Goal: Information Seeking & Learning: Learn about a topic

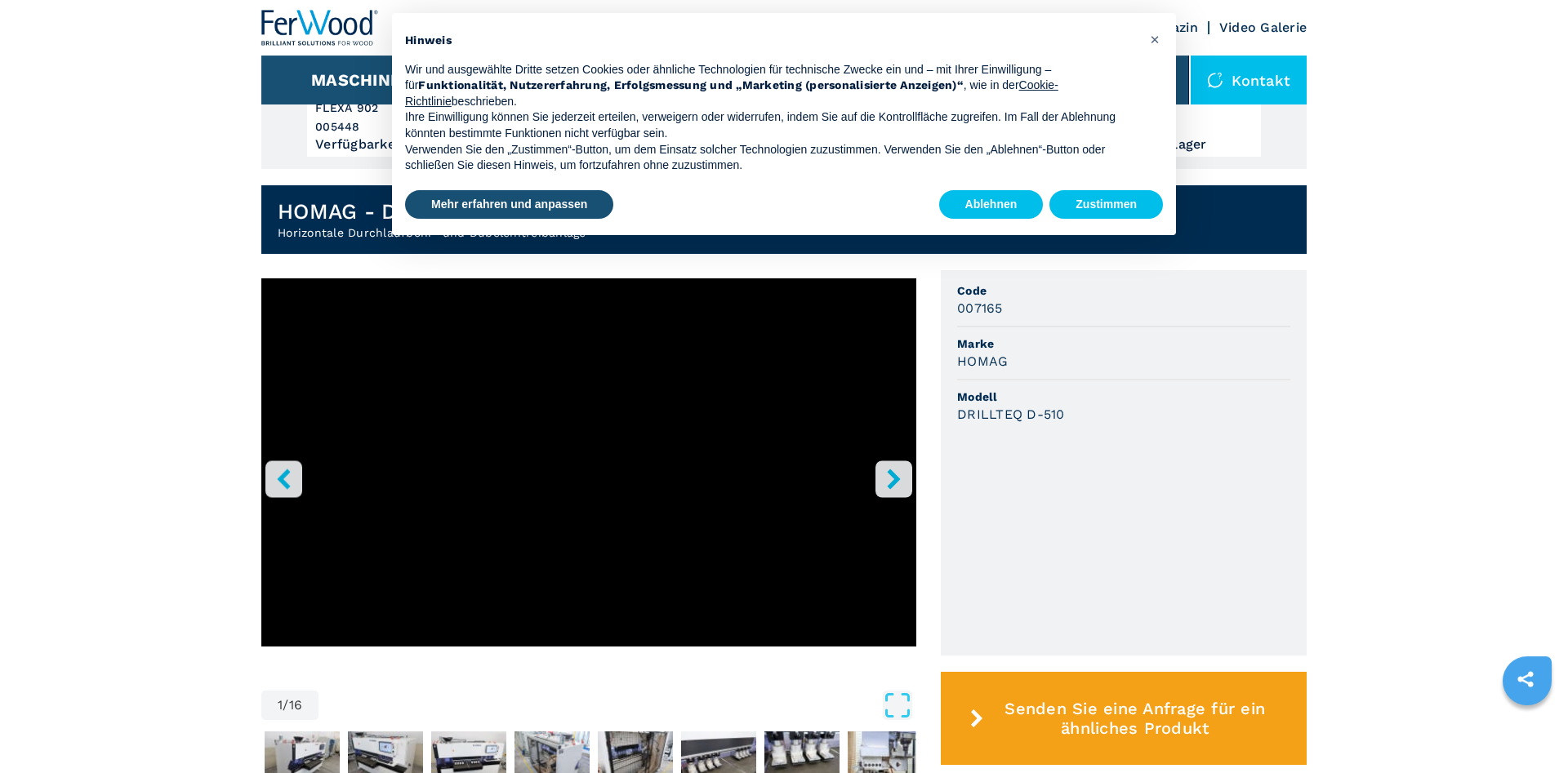
scroll to position [278, 0]
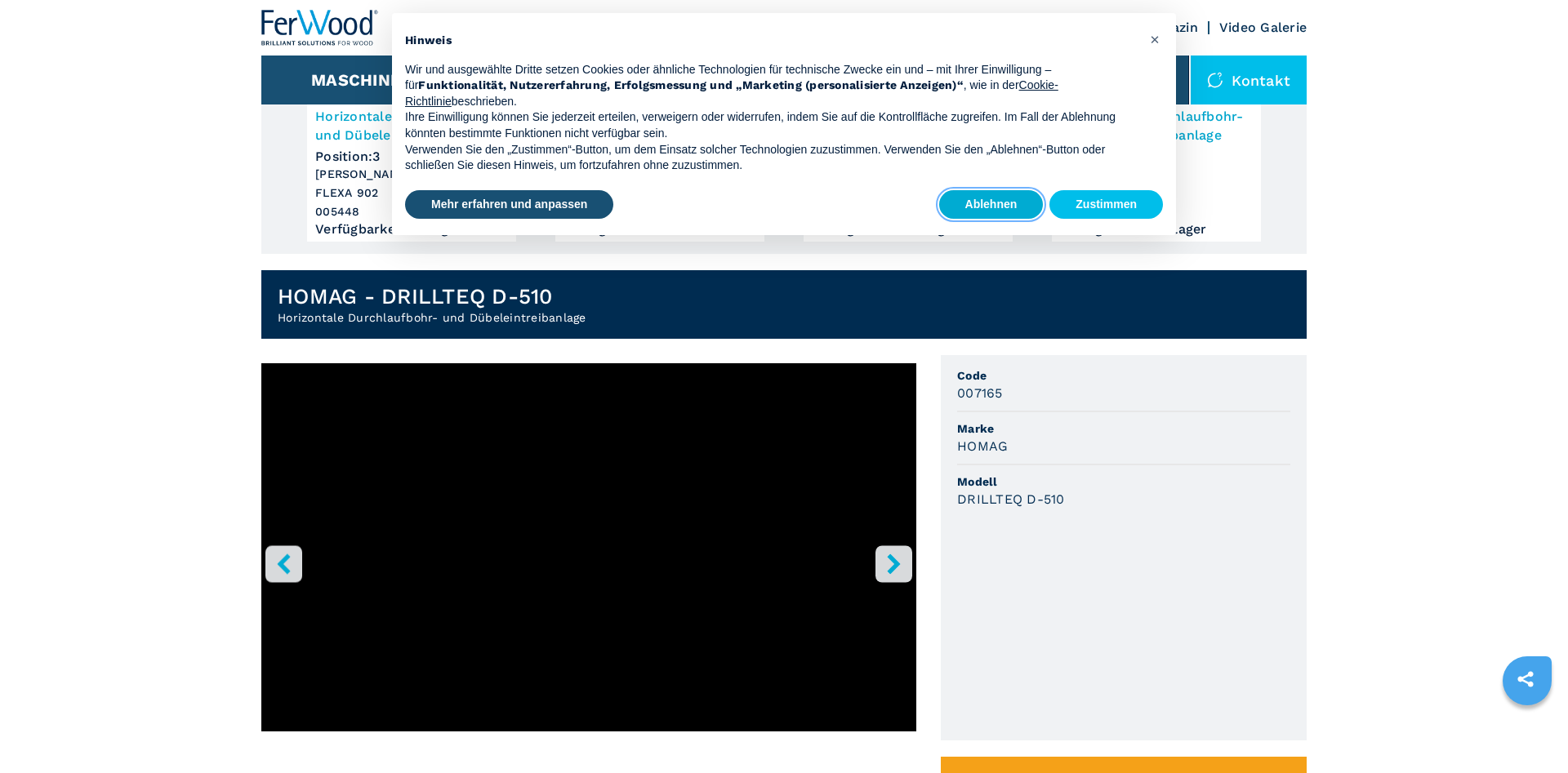
click at [987, 203] on button "Ablehnen" at bounding box center [991, 205] width 104 height 29
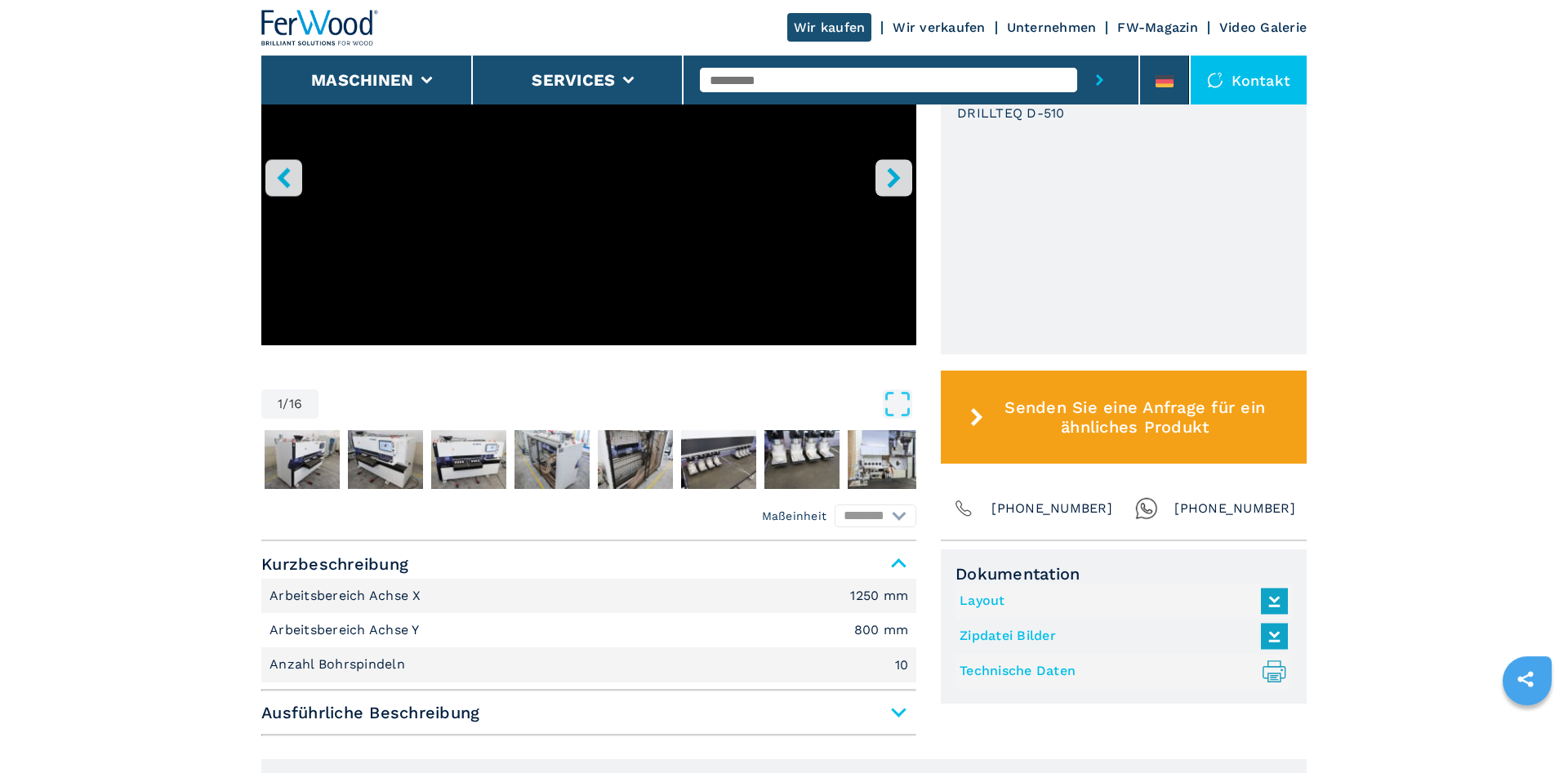
scroll to position [694, 0]
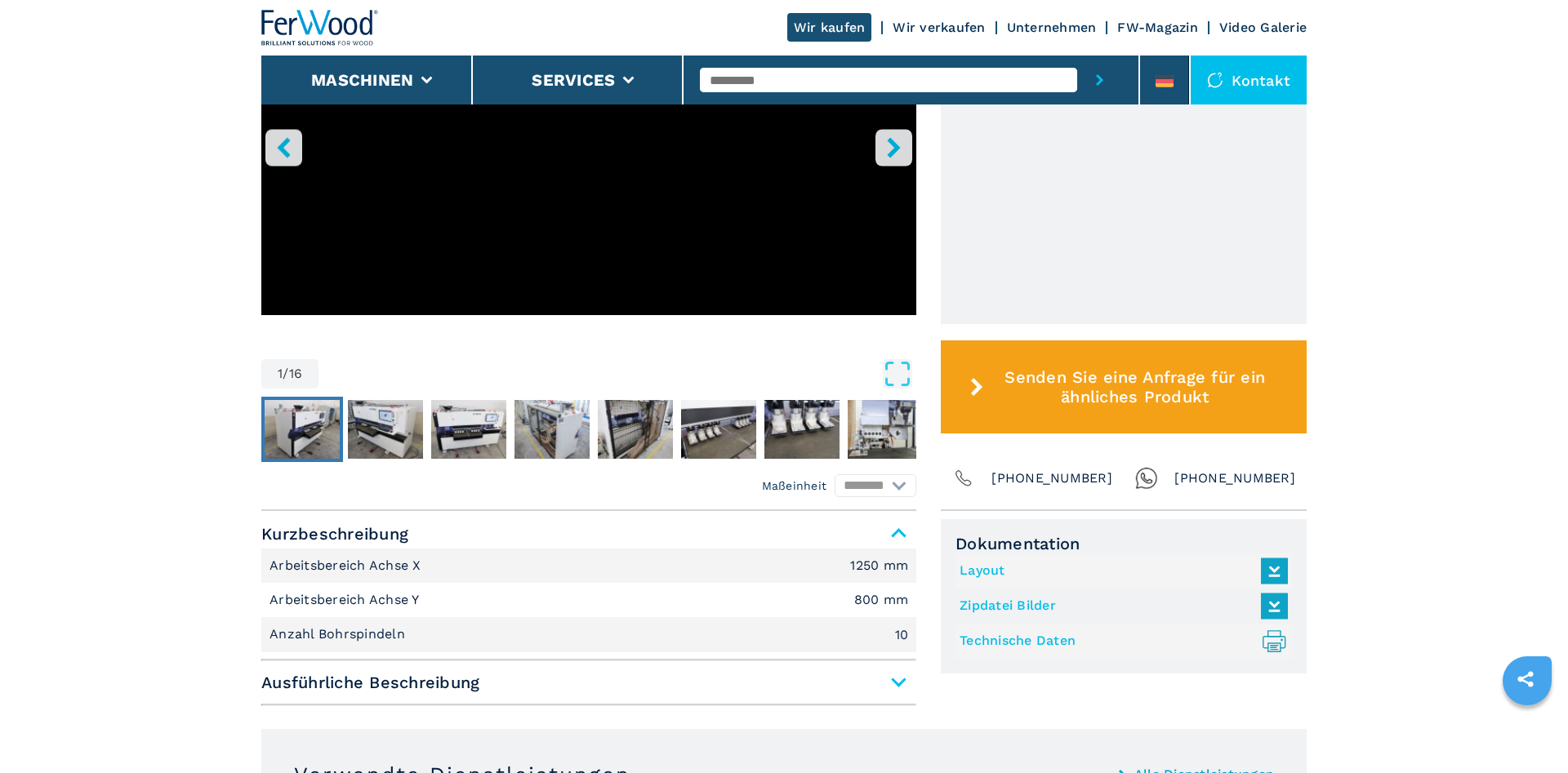
click at [319, 418] on img "Go to Slide 2" at bounding box center [302, 429] width 75 height 58
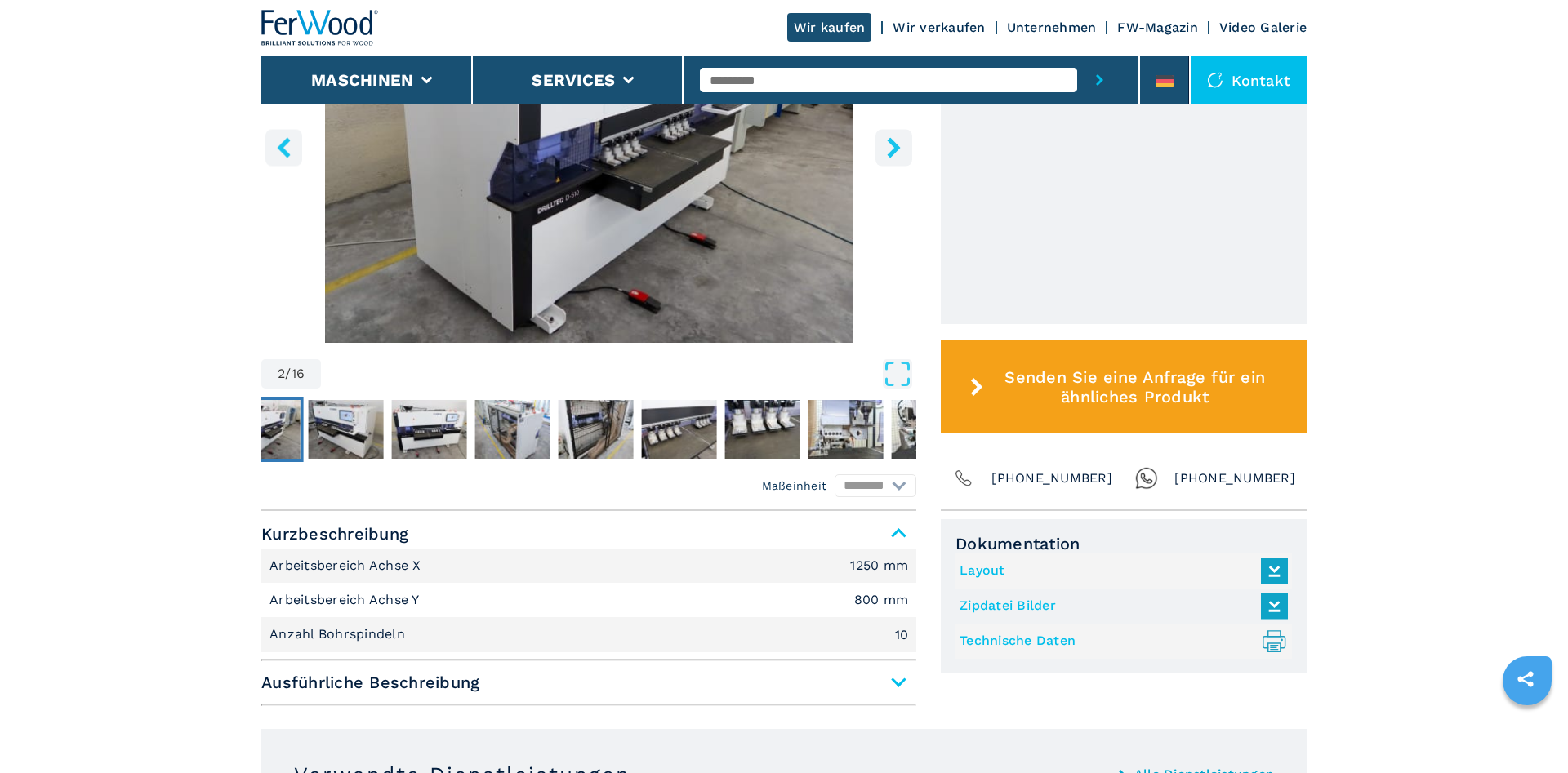
click at [499, 185] on img "Go to Slide 2" at bounding box center [588, 144] width 655 height 396
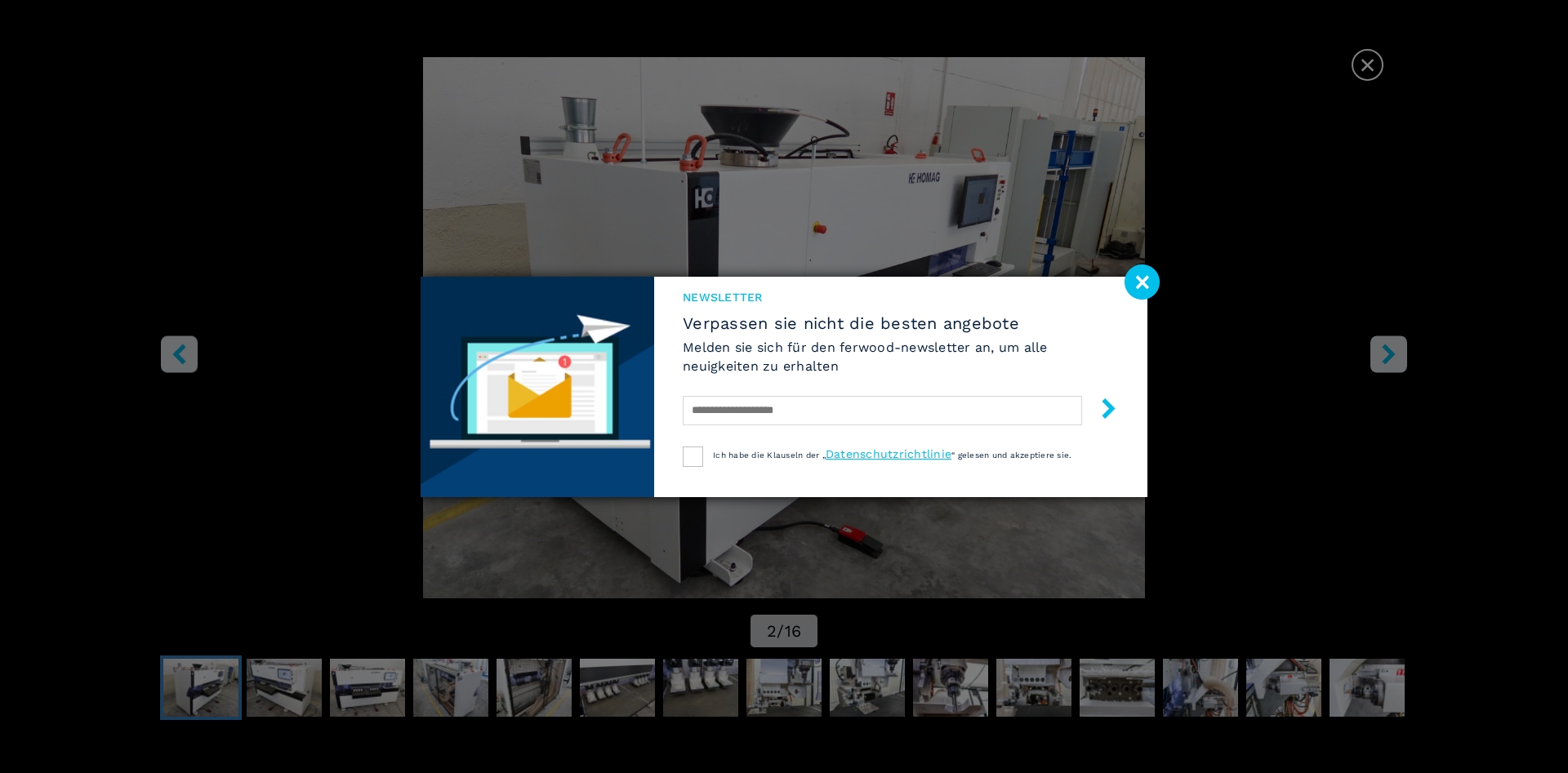
click at [1142, 287] on image at bounding box center [1142, 282] width 35 height 35
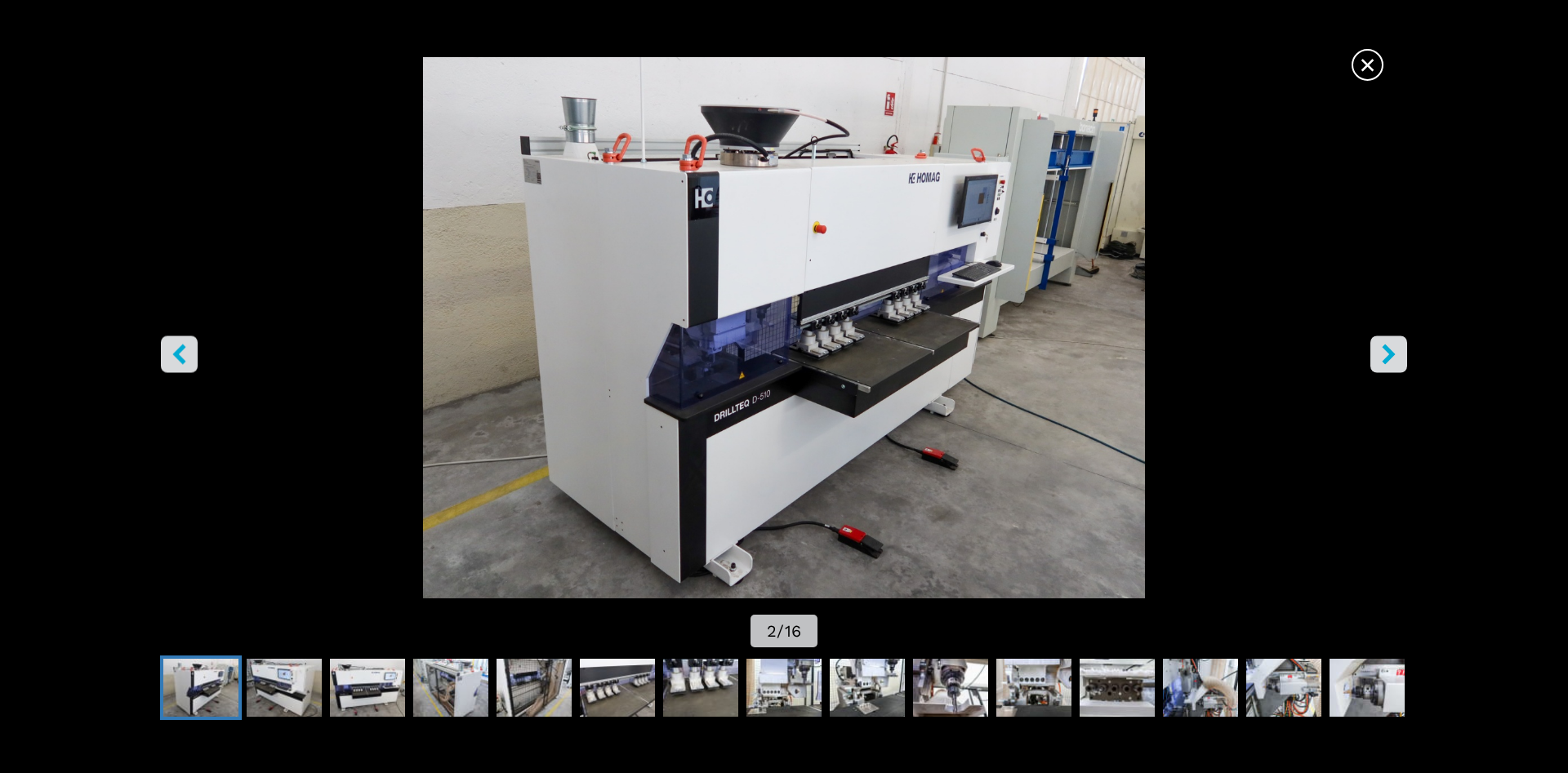
click at [1379, 358] on icon "right-button" at bounding box center [1389, 354] width 20 height 20
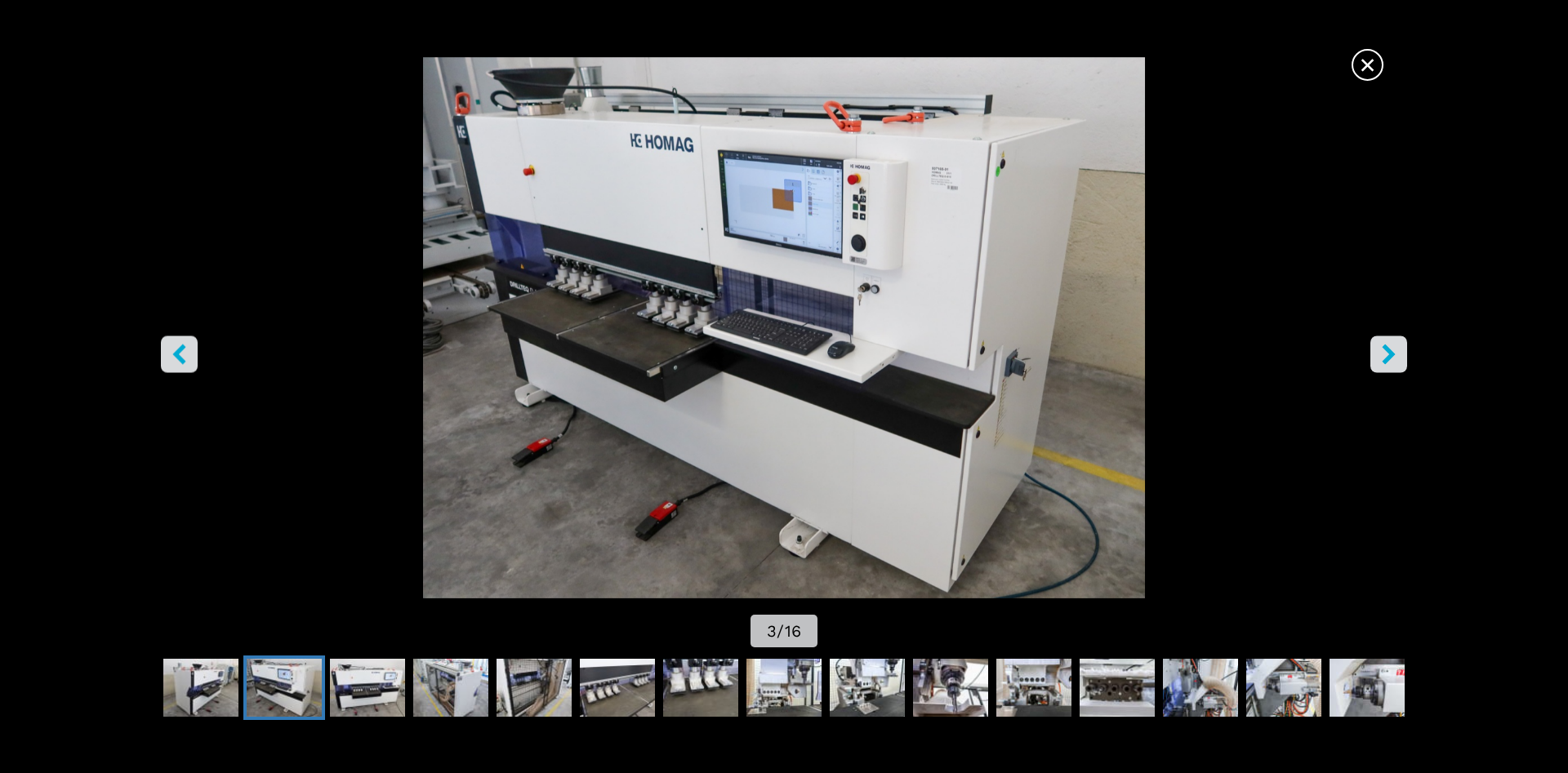
click at [1379, 358] on icon "right-button" at bounding box center [1389, 354] width 20 height 20
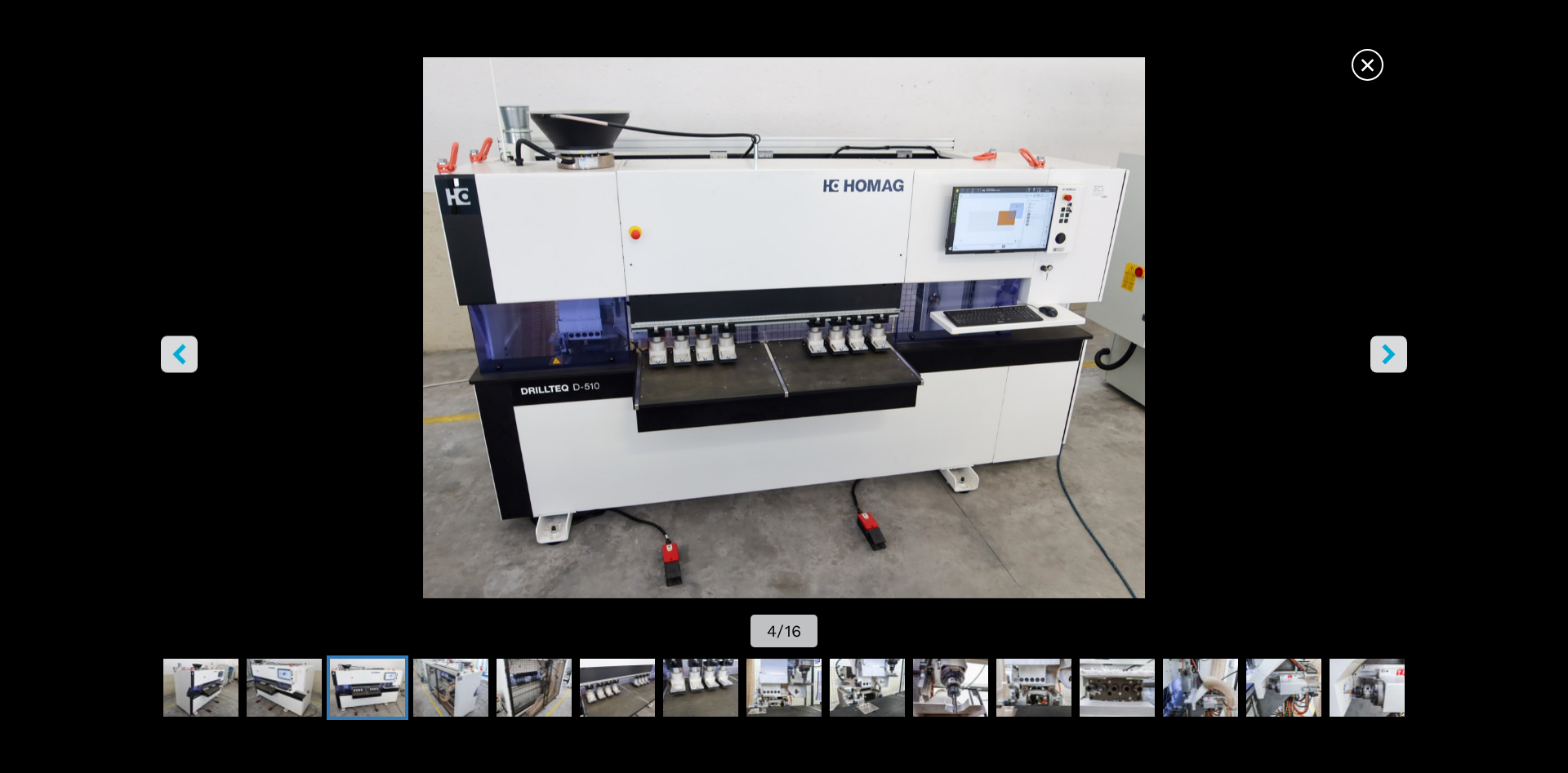
click at [1379, 358] on icon "right-button" at bounding box center [1389, 354] width 20 height 20
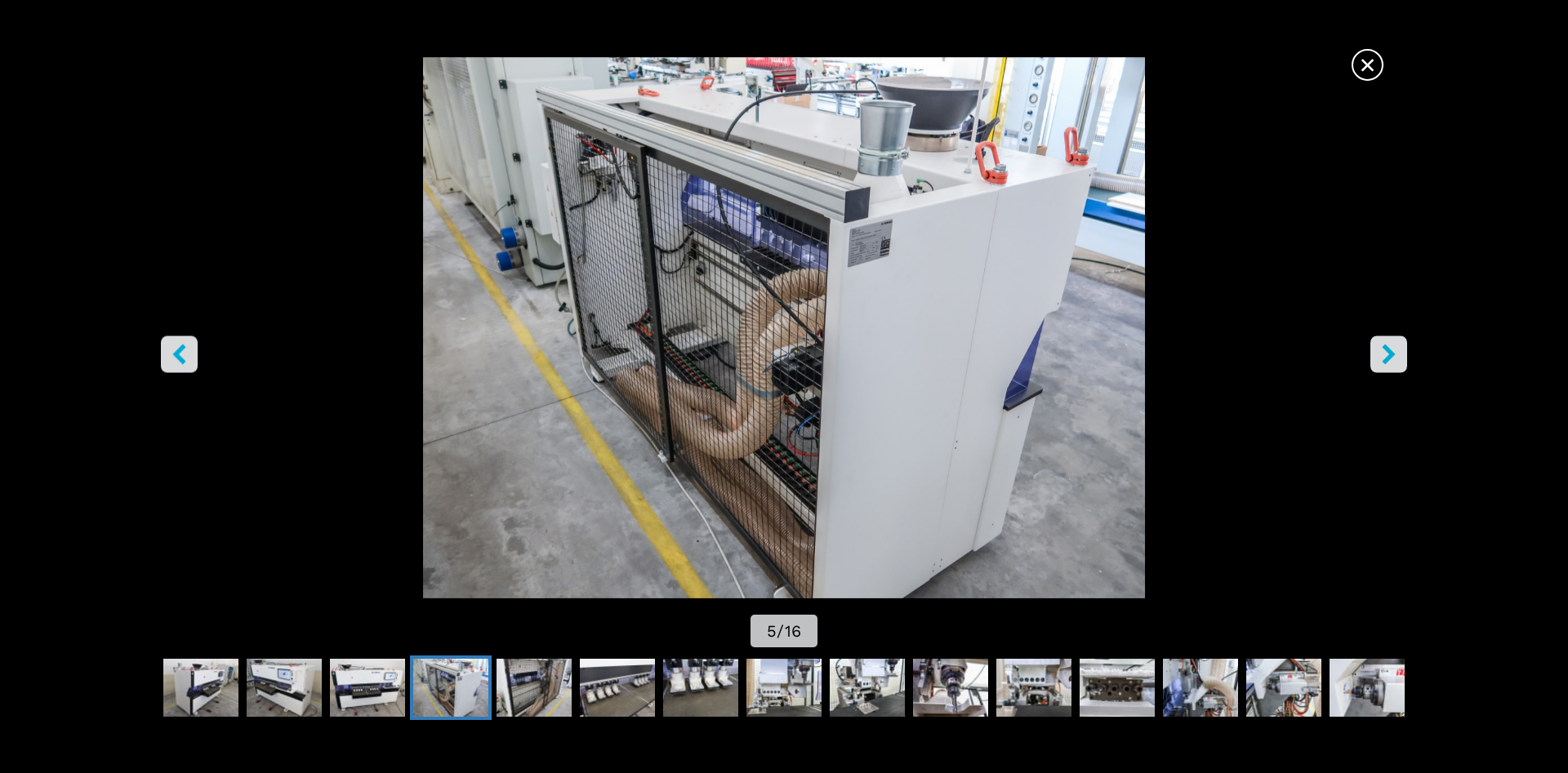
click at [1379, 358] on icon "right-button" at bounding box center [1389, 354] width 20 height 20
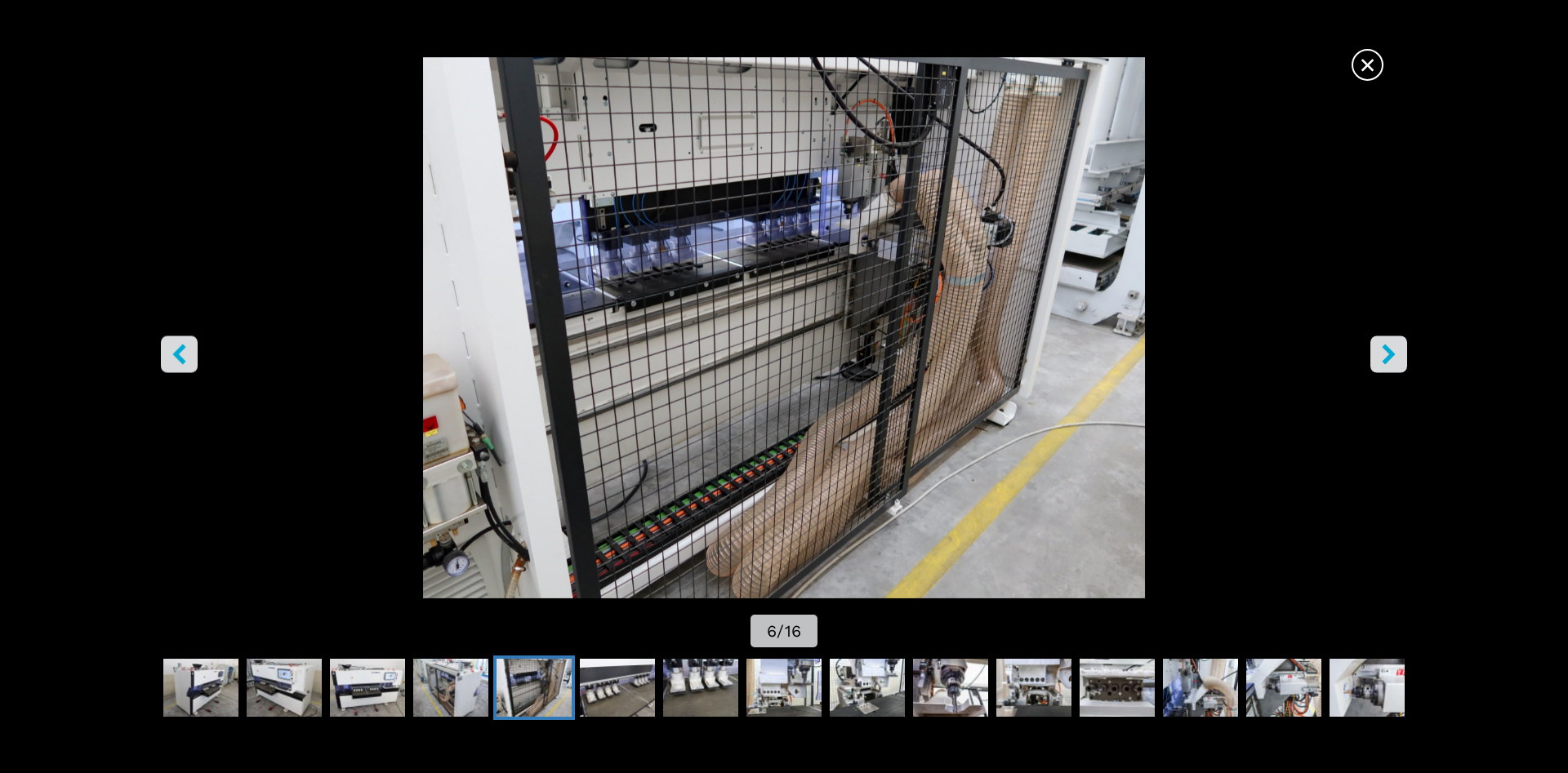
click at [700, 267] on img "Go to Slide 6" at bounding box center [784, 328] width 1411 height 542
click at [1392, 355] on icon "right-button" at bounding box center [1388, 354] width 13 height 20
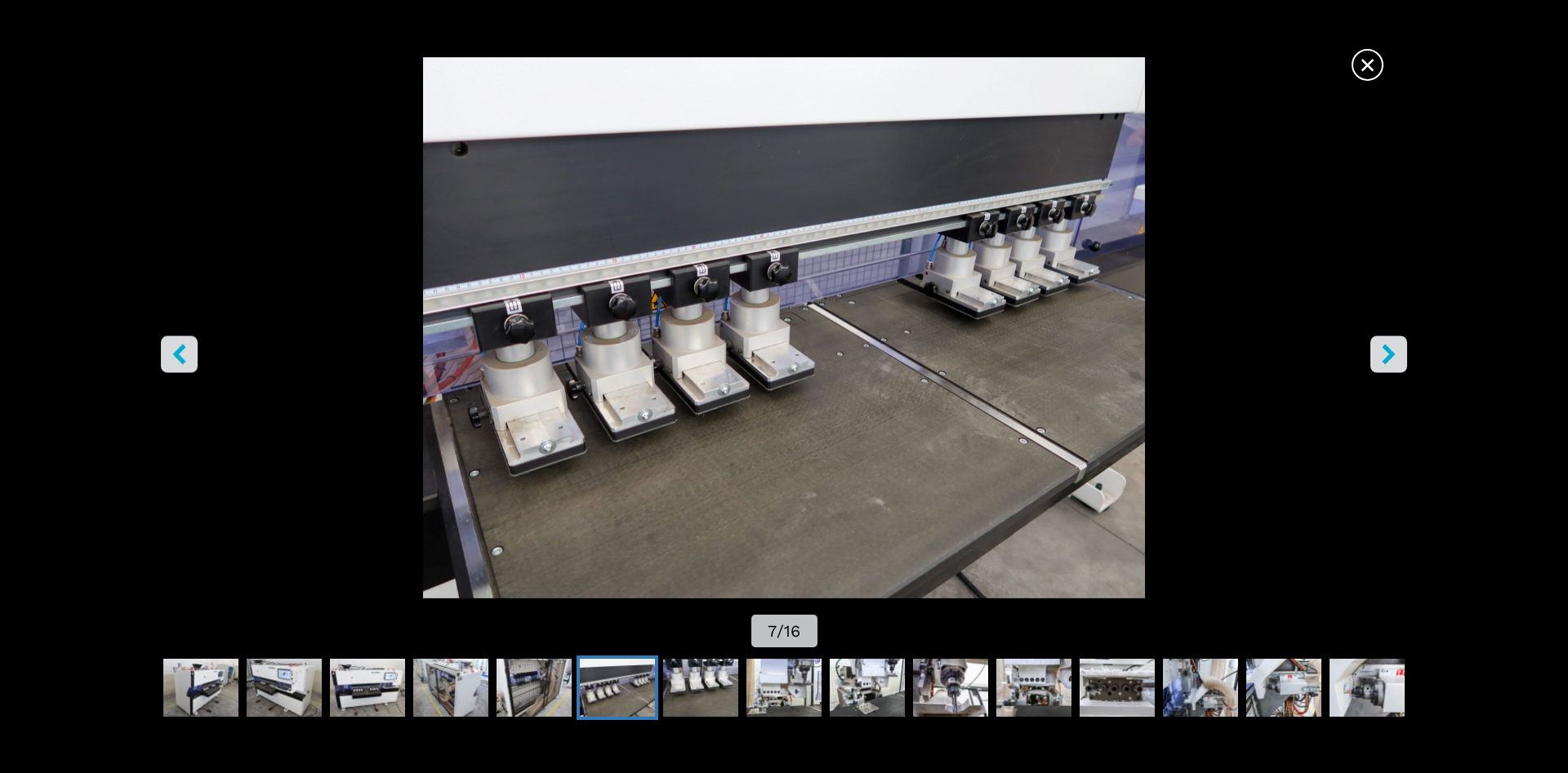
click at [1392, 355] on icon "right-button" at bounding box center [1388, 354] width 13 height 20
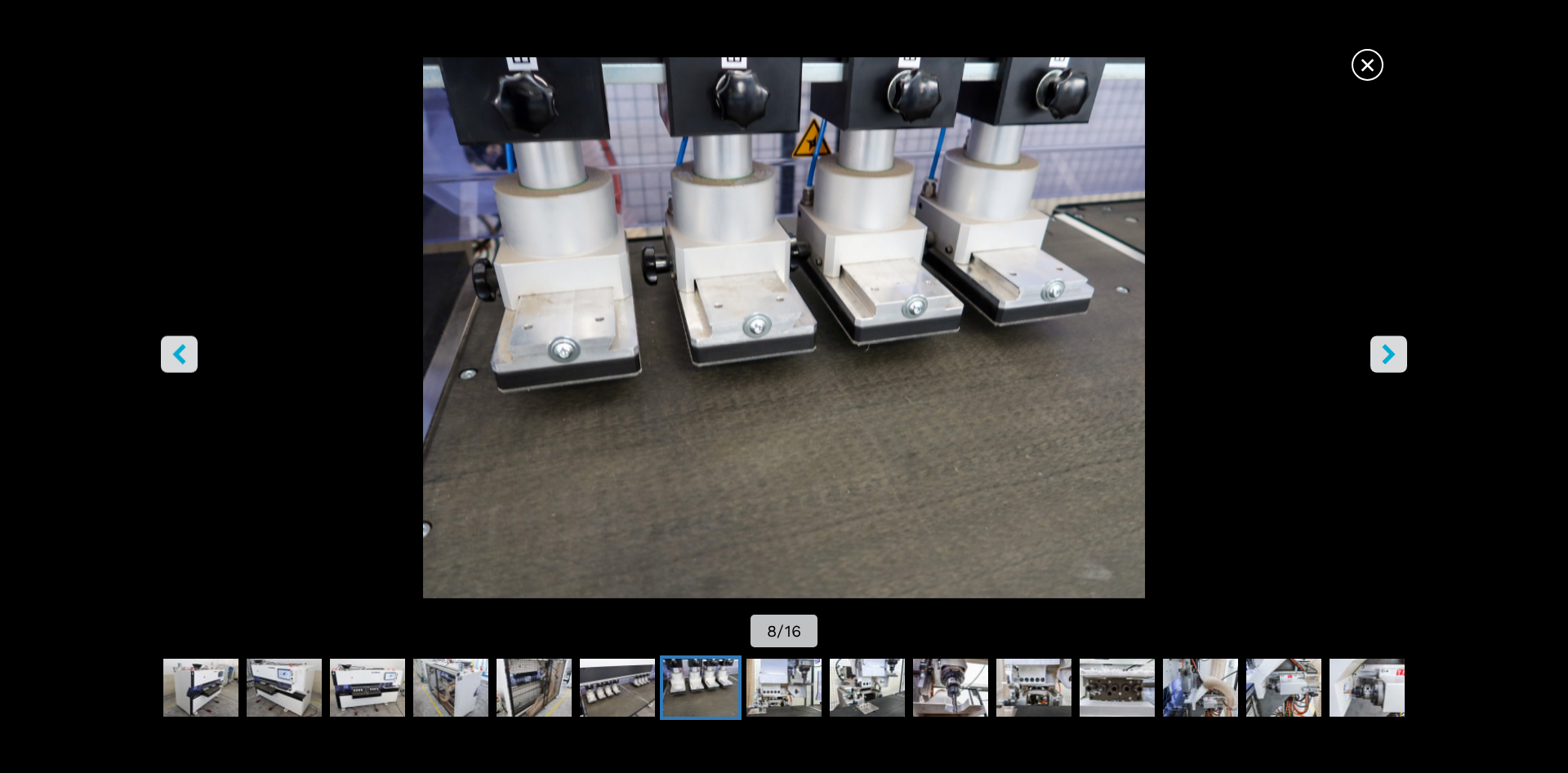
click at [1392, 355] on icon "right-button" at bounding box center [1388, 354] width 13 height 20
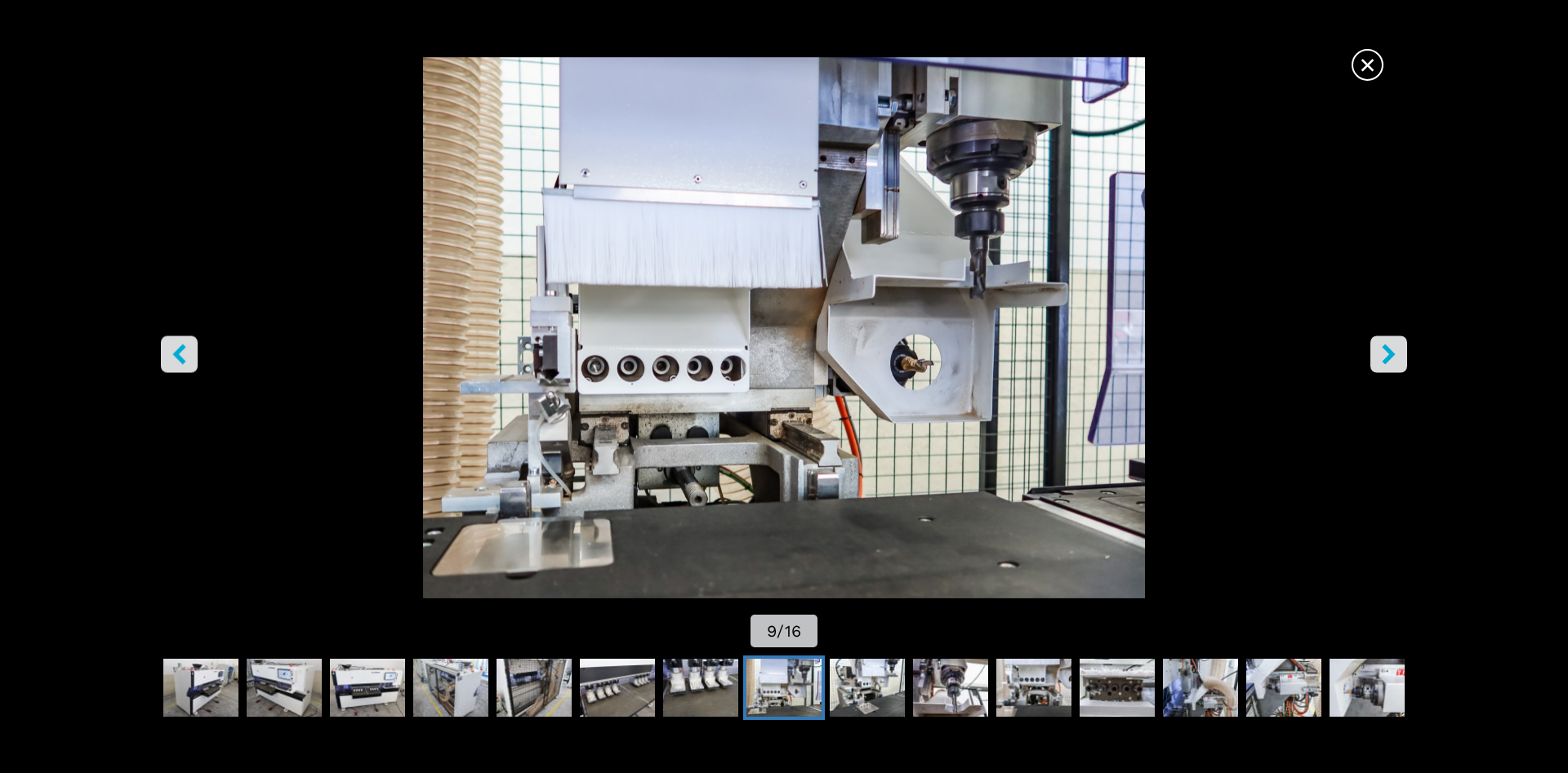
click at [1392, 355] on icon "right-button" at bounding box center [1388, 354] width 13 height 20
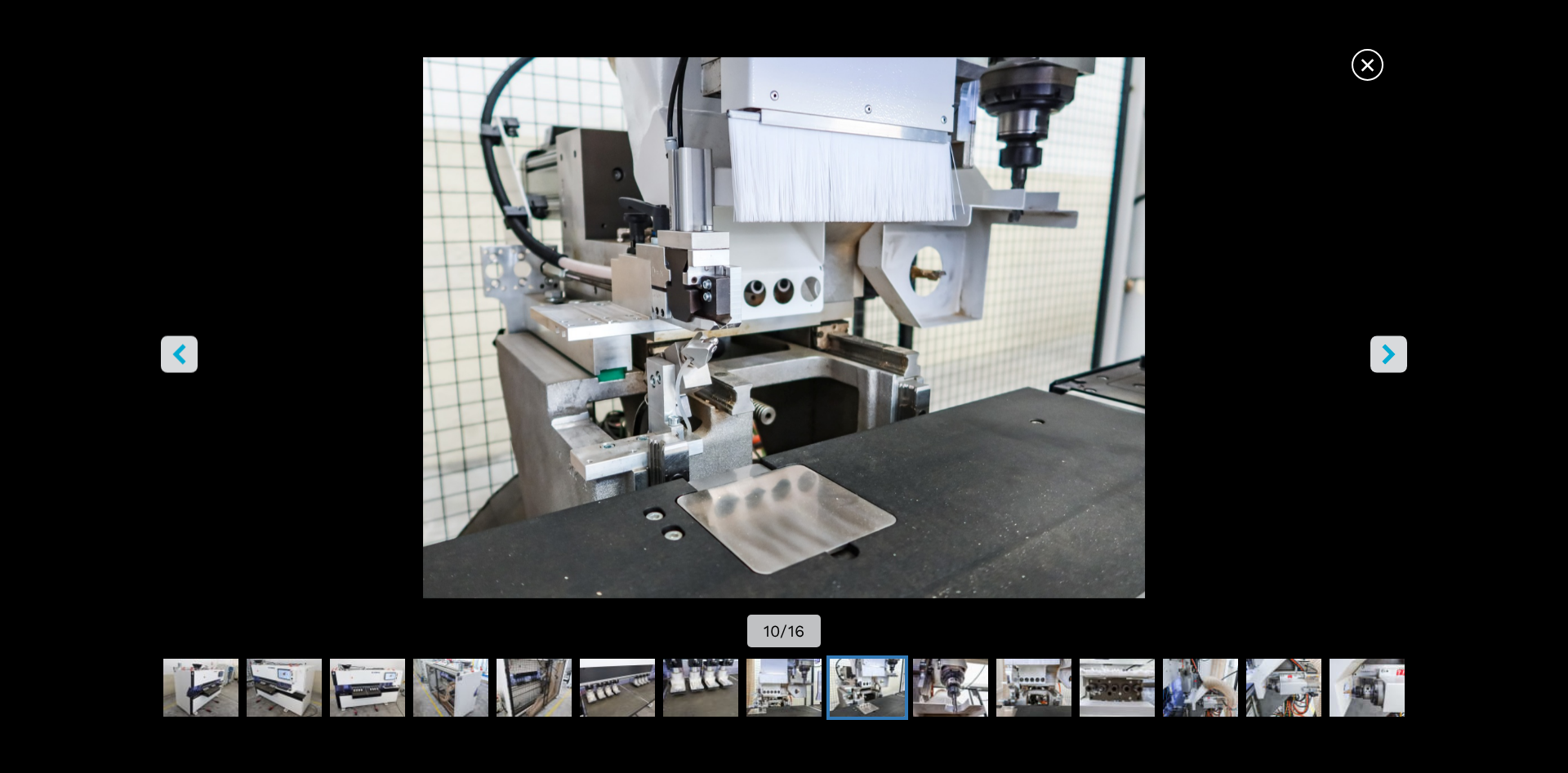
click at [1392, 355] on icon "right-button" at bounding box center [1388, 354] width 13 height 20
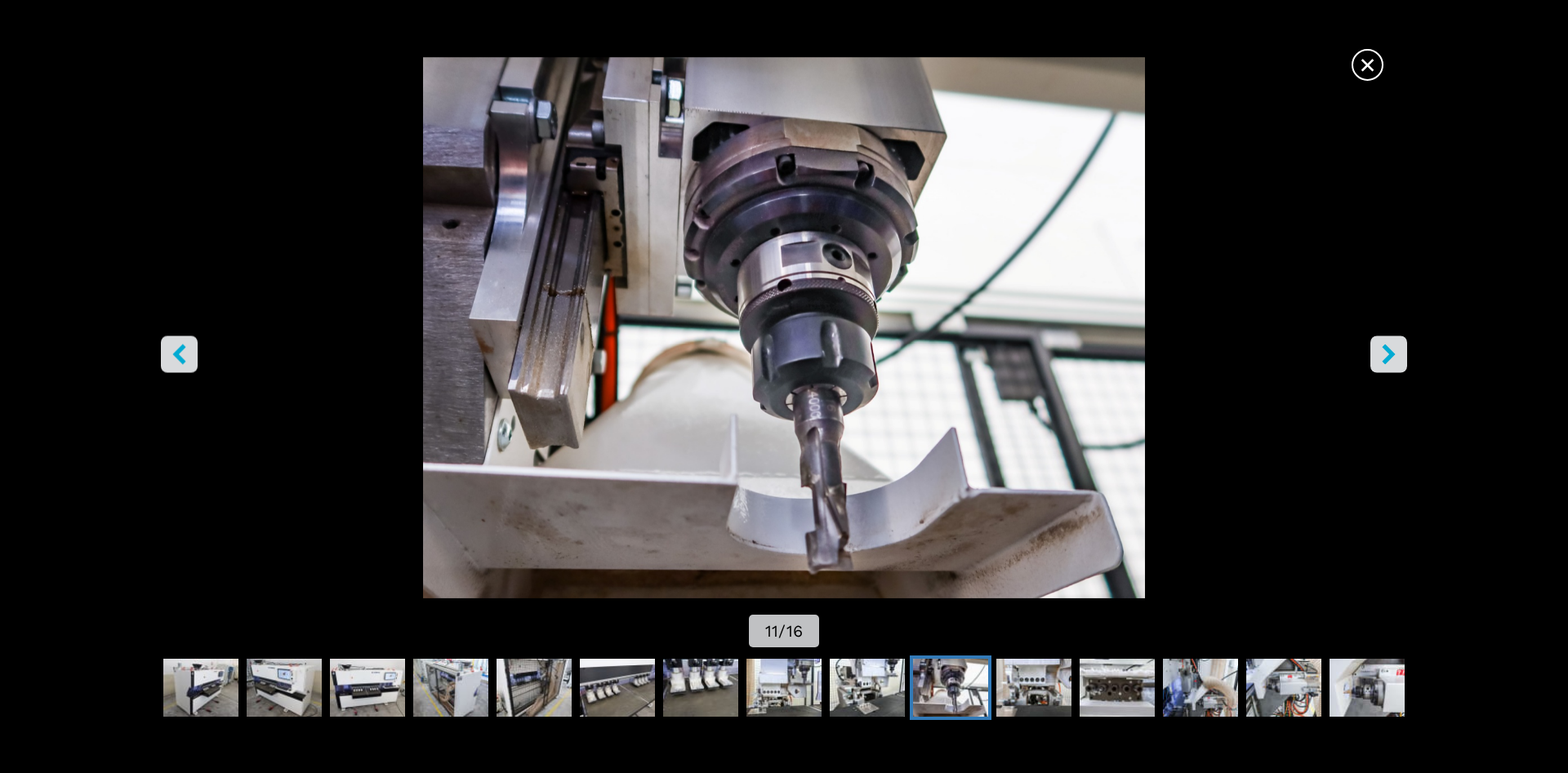
click at [1392, 355] on icon "right-button" at bounding box center [1388, 354] width 13 height 20
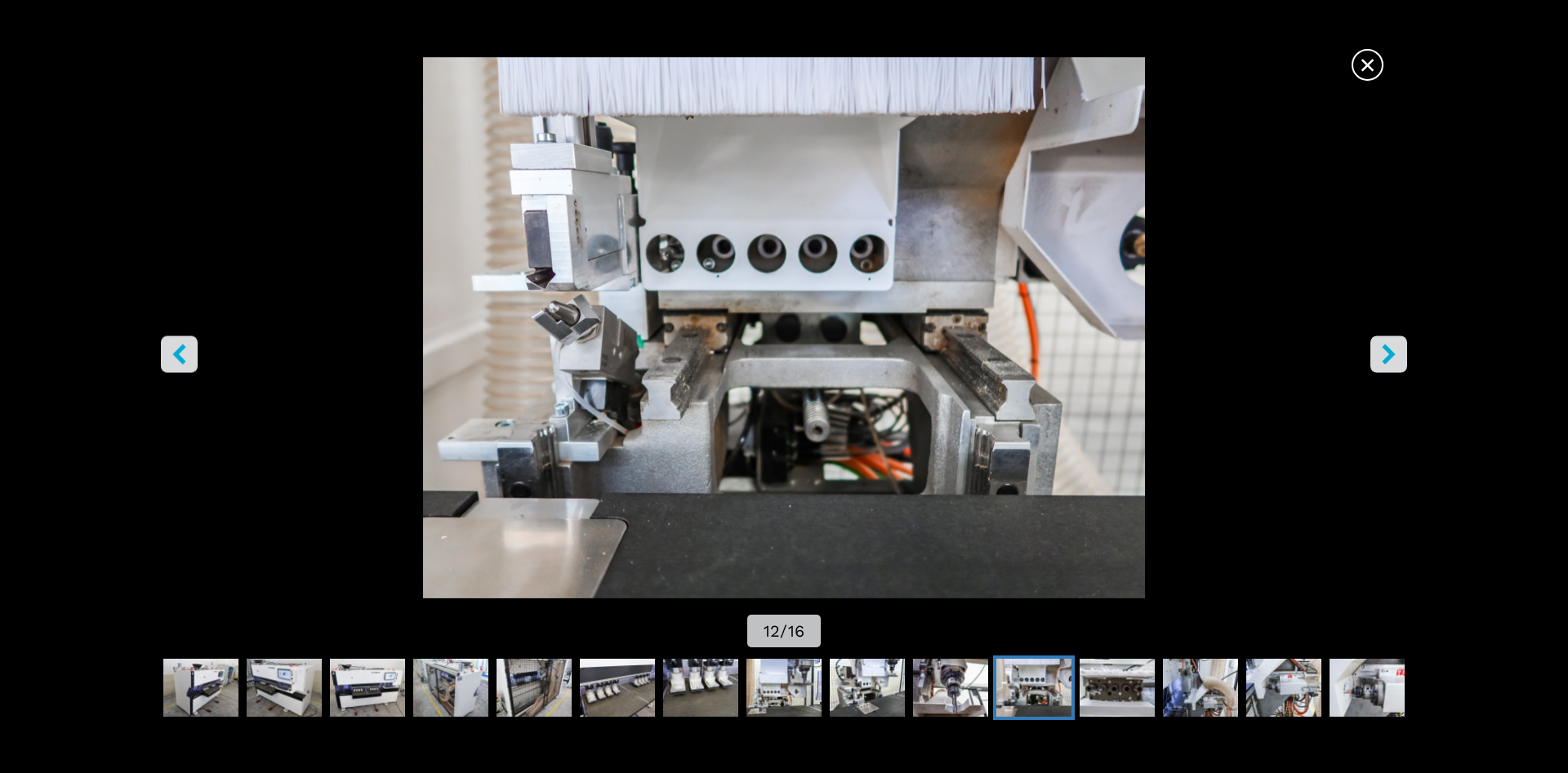
click at [1392, 355] on icon "right-button" at bounding box center [1388, 354] width 13 height 20
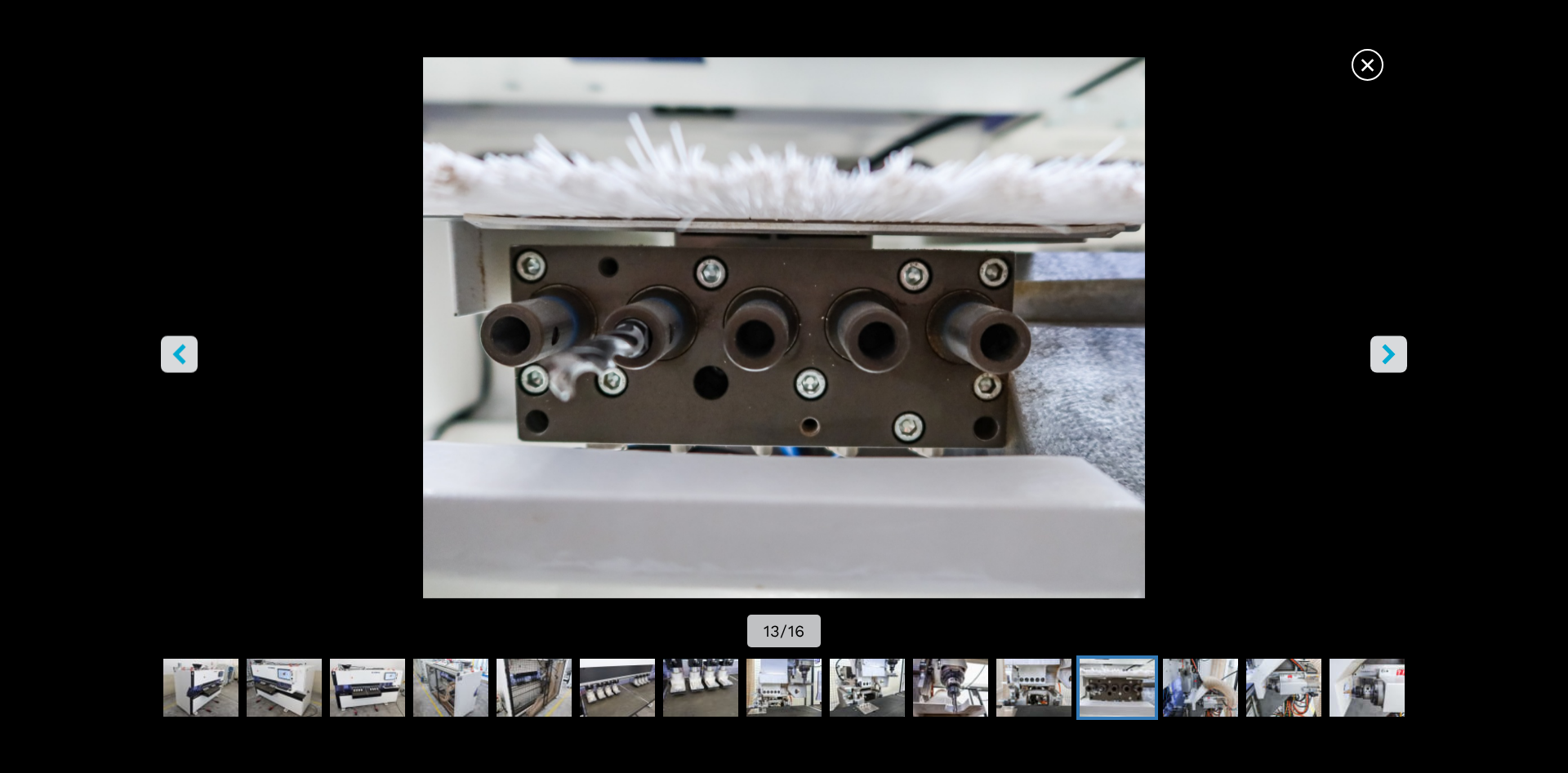
click at [1392, 355] on icon "right-button" at bounding box center [1388, 354] width 13 height 20
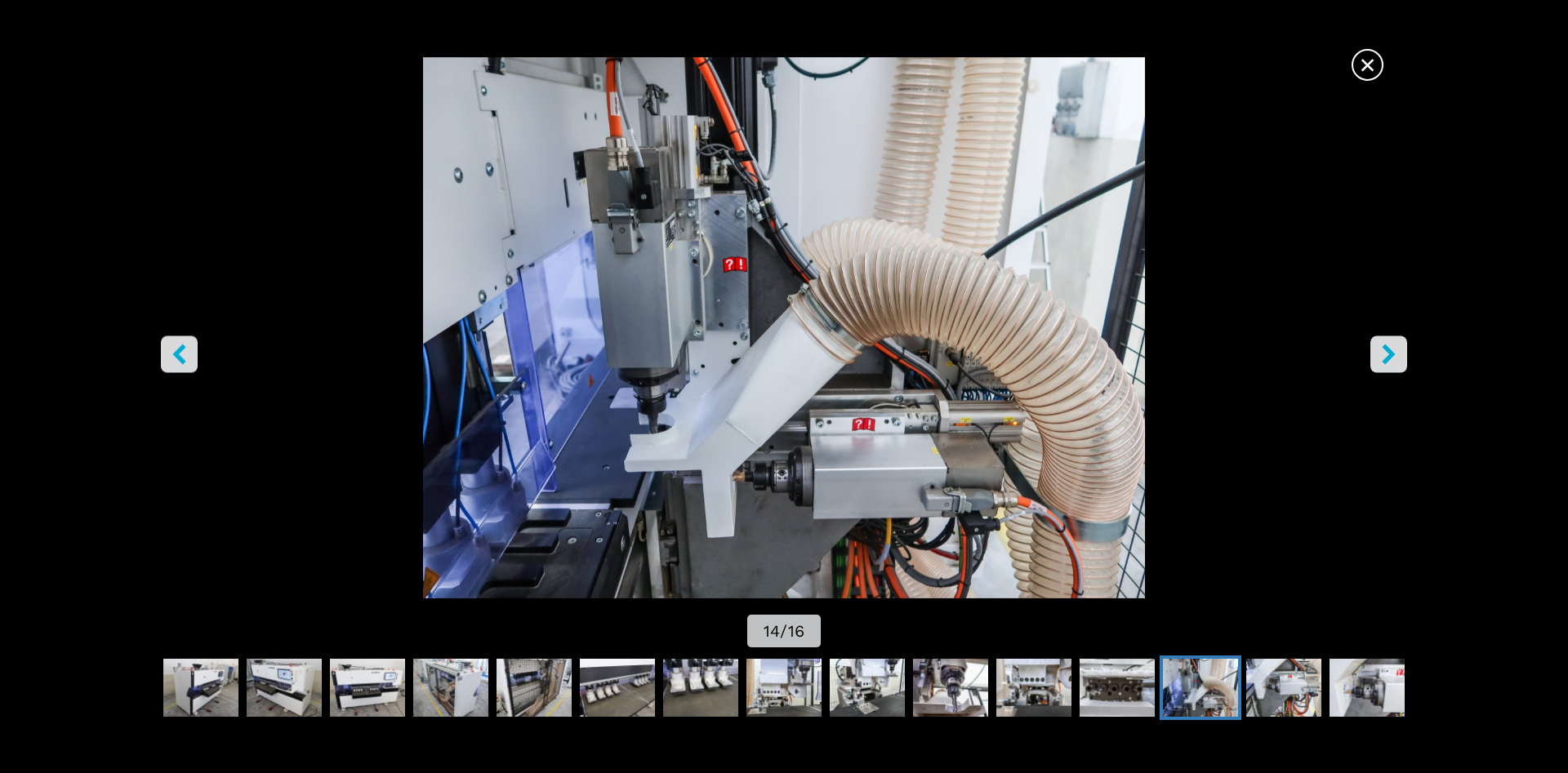
click at [1392, 355] on icon "right-button" at bounding box center [1388, 354] width 13 height 20
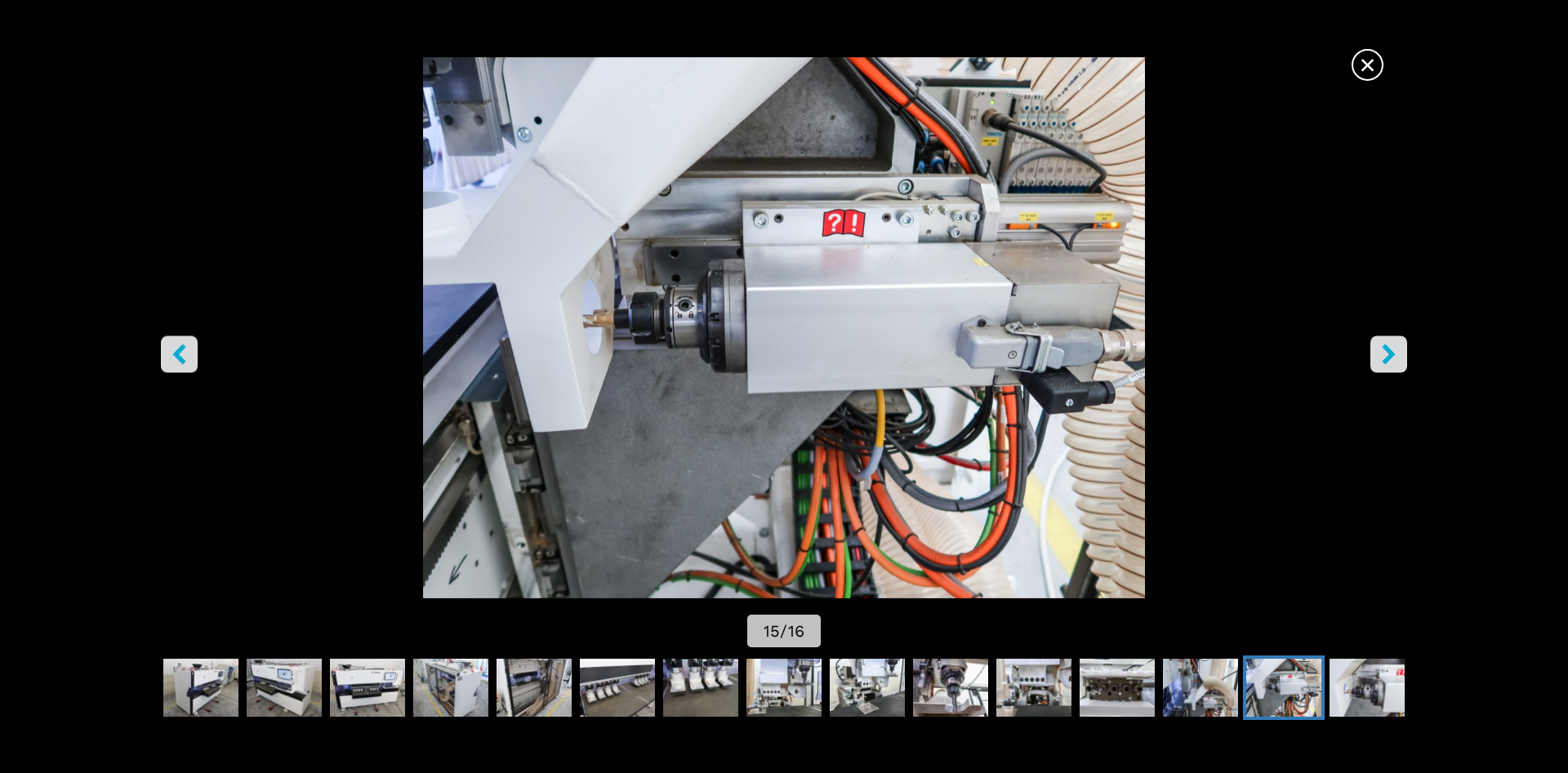
click at [1392, 355] on icon "right-button" at bounding box center [1388, 354] width 13 height 20
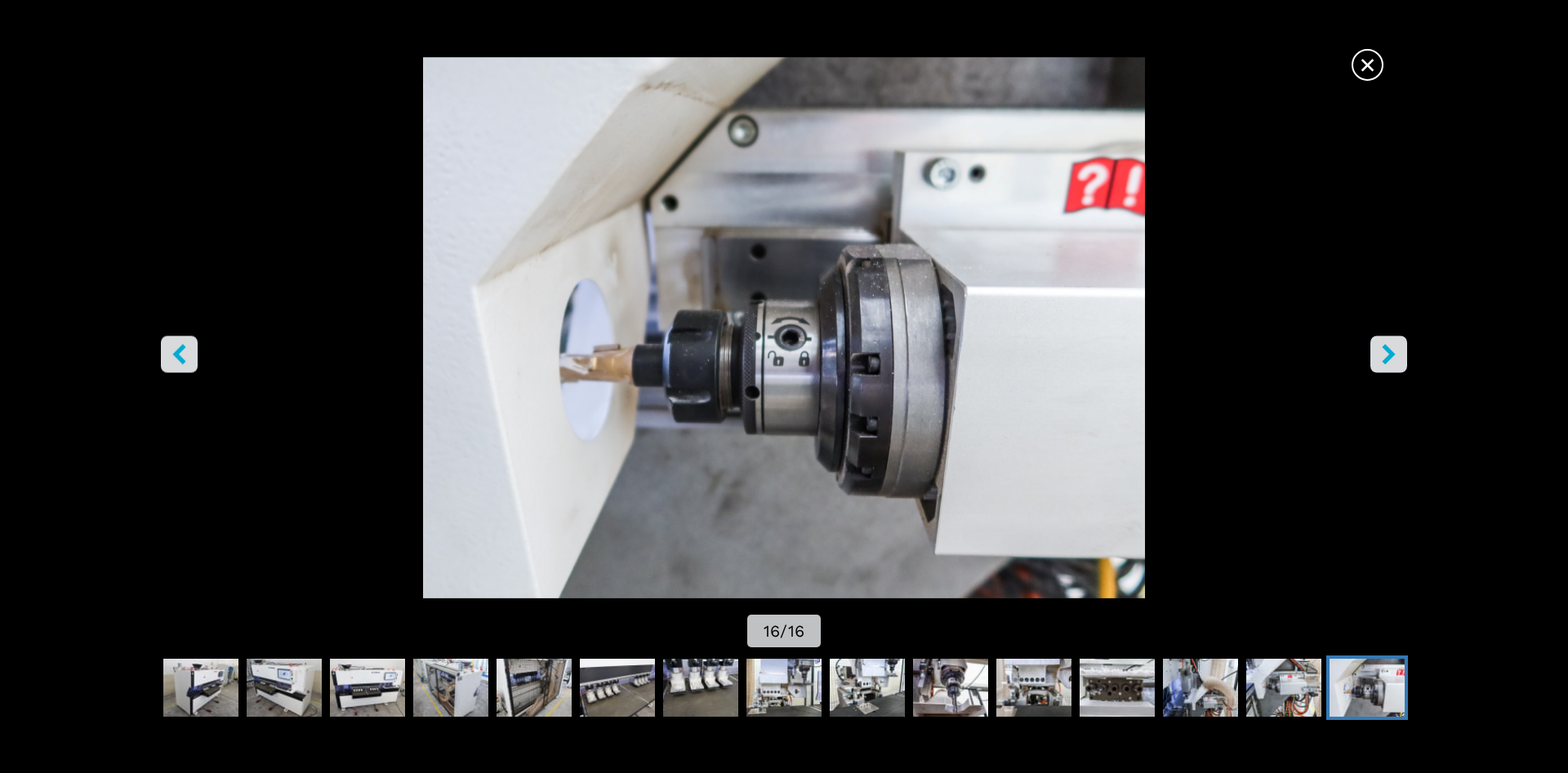
click at [1392, 355] on icon "right-button" at bounding box center [1388, 354] width 13 height 20
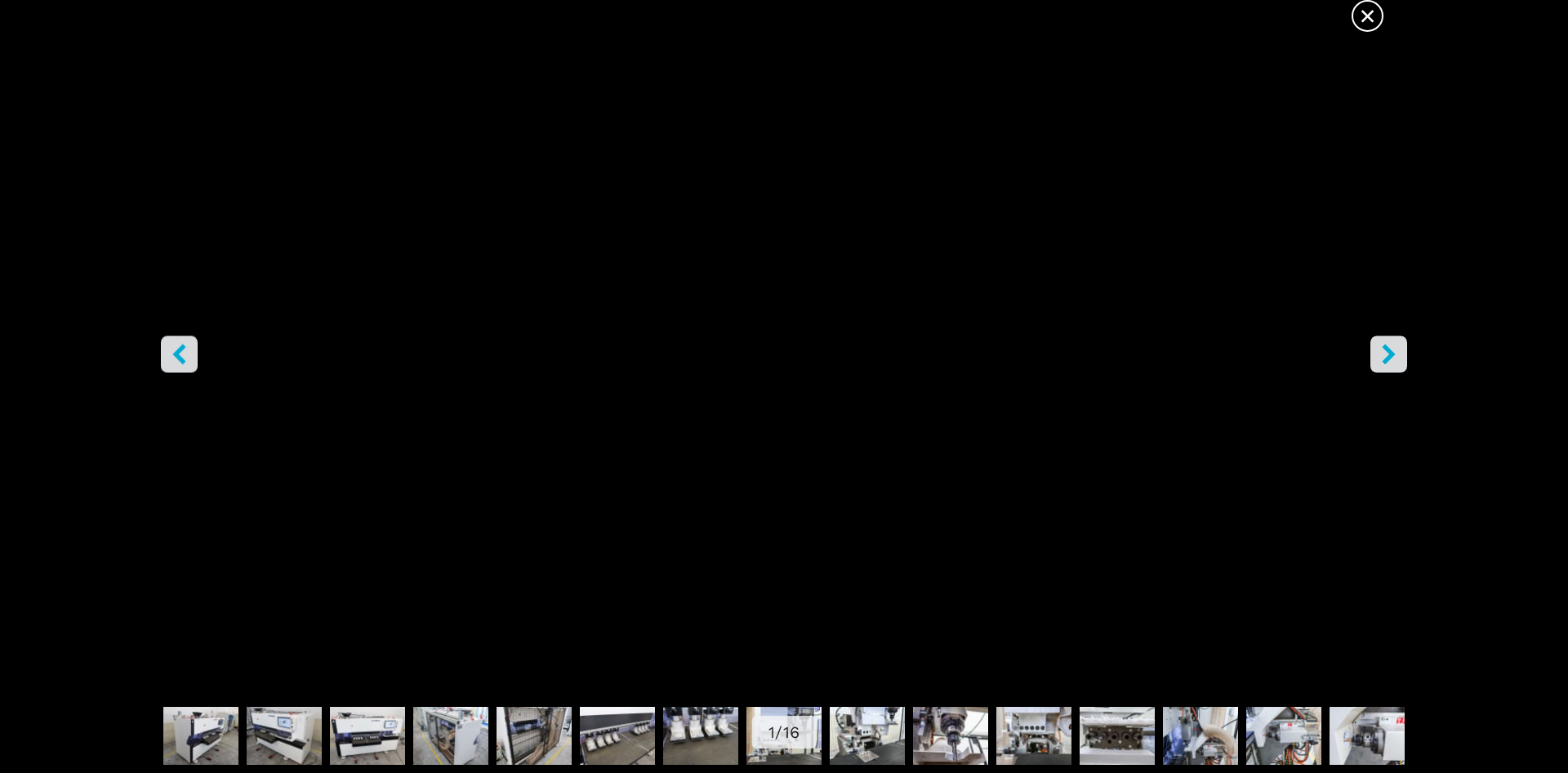
click at [1392, 355] on icon "right-button" at bounding box center [1388, 354] width 13 height 20
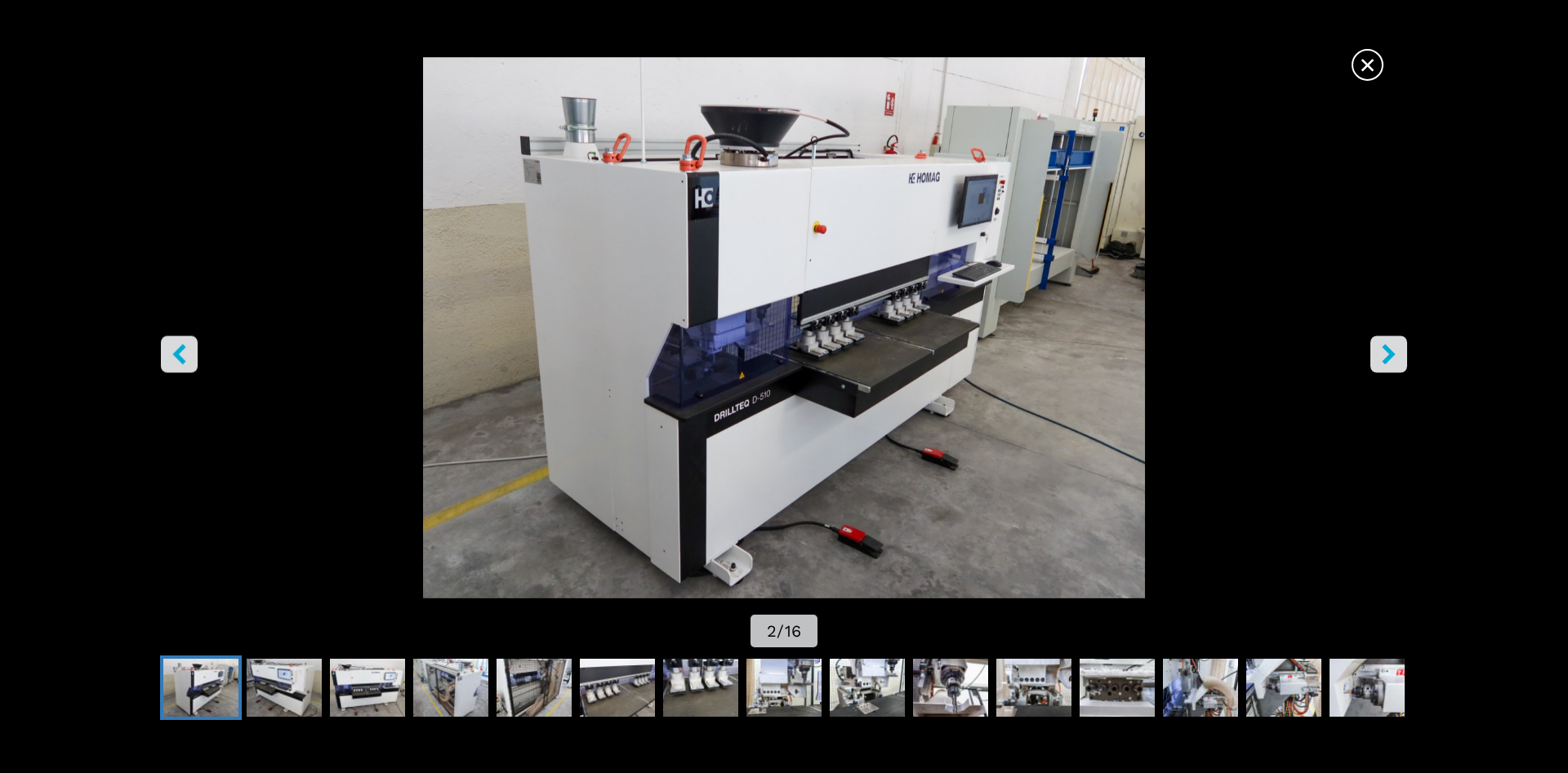
click at [1372, 66] on span "×" at bounding box center [1367, 61] width 28 height 28
